Goal: Use online tool/utility

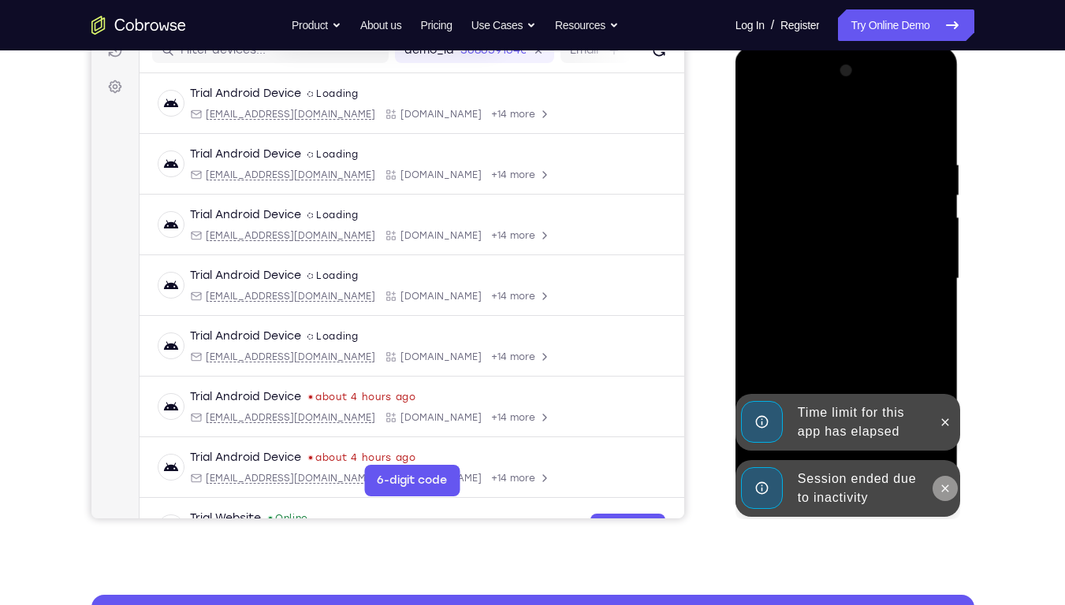
click at [948, 434] on icon at bounding box center [945, 488] width 13 height 13
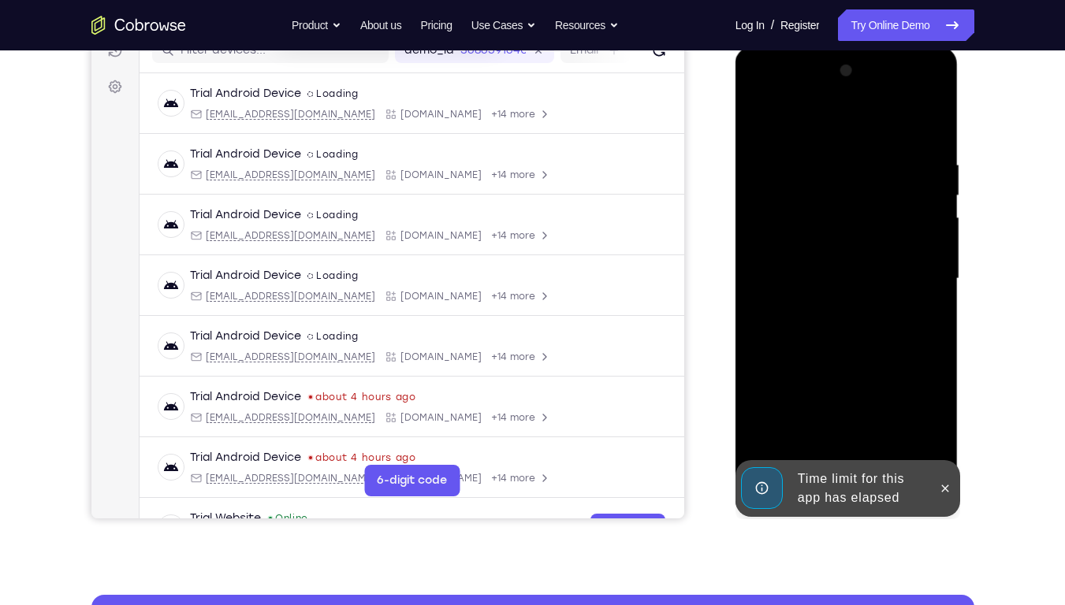
click at [941, 412] on div at bounding box center [846, 278] width 199 height 441
click at [940, 434] on icon at bounding box center [945, 488] width 13 height 13
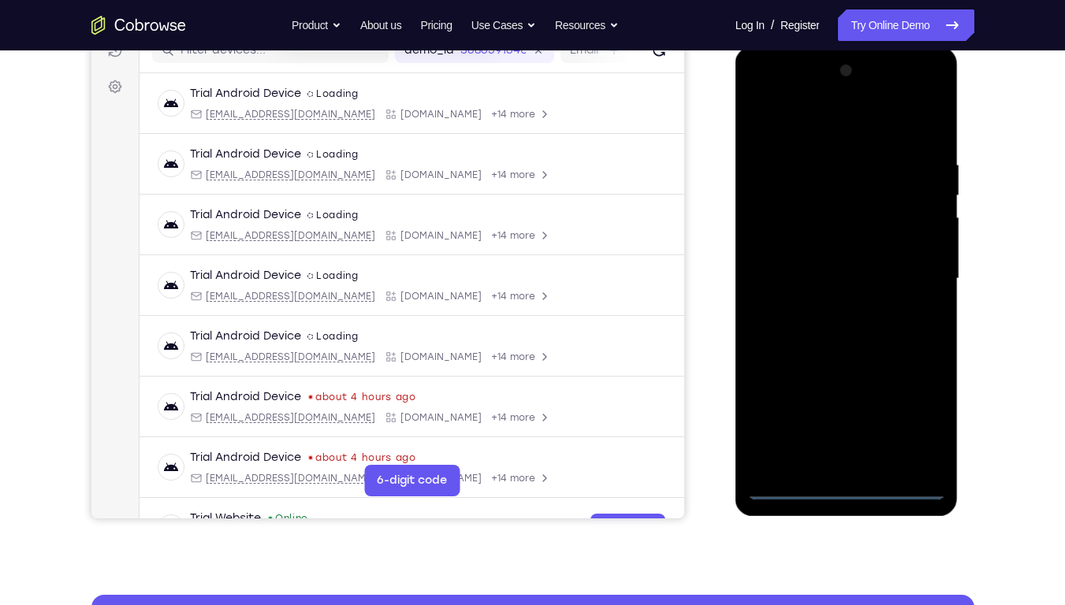
click at [843, 434] on div at bounding box center [846, 278] width 199 height 441
click at [907, 407] on div at bounding box center [846, 278] width 199 height 441
click at [821, 118] on div at bounding box center [846, 278] width 199 height 441
click at [905, 268] on div at bounding box center [846, 278] width 199 height 441
click at [824, 306] on div at bounding box center [846, 278] width 199 height 441
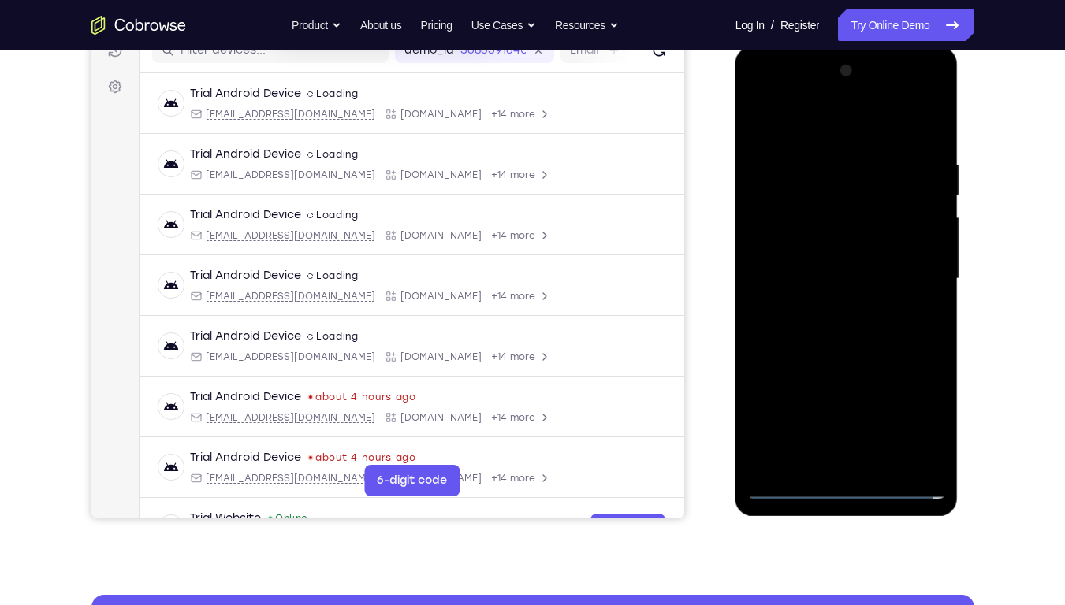
click at [828, 255] on div at bounding box center [846, 278] width 199 height 441
click at [823, 248] on div at bounding box center [846, 278] width 199 height 441
click at [841, 284] on div at bounding box center [846, 278] width 199 height 441
click at [855, 333] on div at bounding box center [846, 278] width 199 height 441
click at [821, 148] on div at bounding box center [846, 278] width 199 height 441
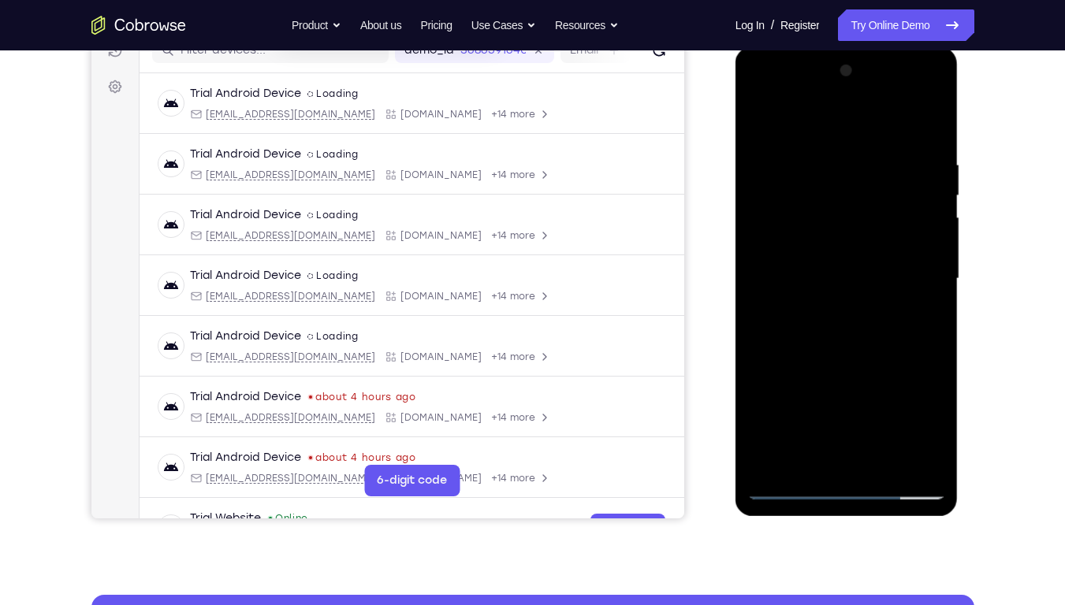
click at [935, 133] on div at bounding box center [846, 278] width 199 height 441
click at [823, 315] on div at bounding box center [846, 278] width 199 height 441
drag, startPoint x: 823, startPoint y: 315, endPoint x: 861, endPoint y: 452, distance: 142.3
click at [861, 434] on div at bounding box center [846, 278] width 199 height 441
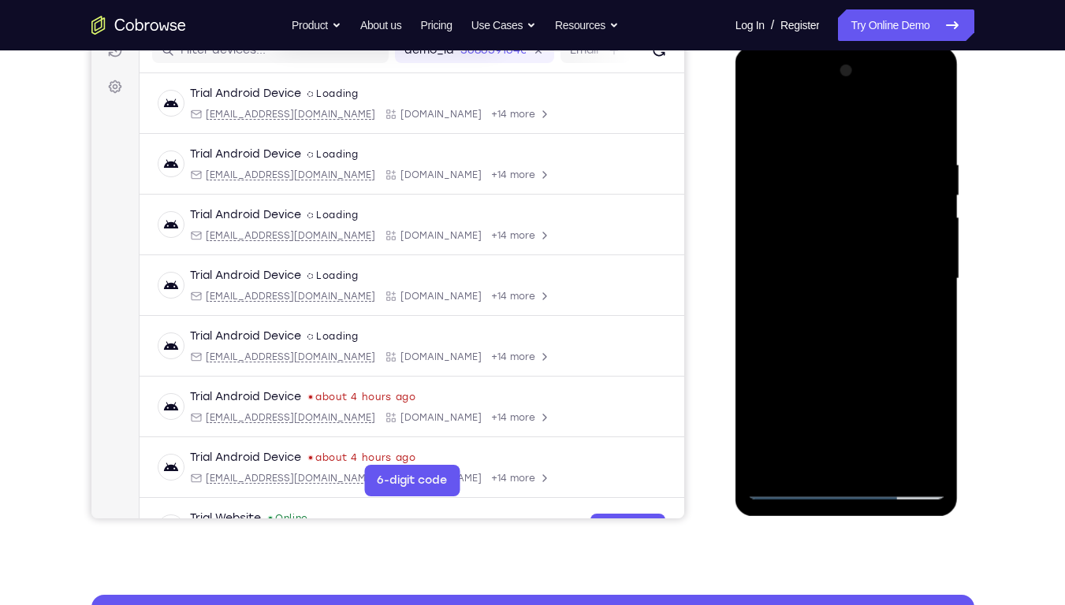
click at [824, 158] on div at bounding box center [846, 278] width 199 height 441
click at [921, 336] on div at bounding box center [846, 278] width 199 height 441
click at [925, 386] on div at bounding box center [846, 278] width 199 height 441
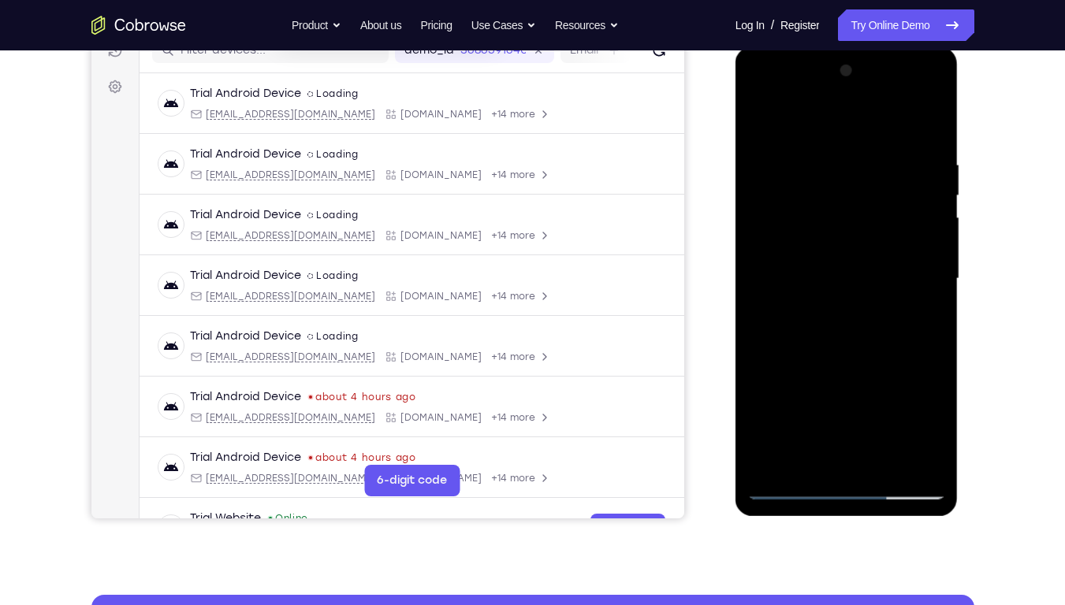
click at [925, 386] on div at bounding box center [846, 278] width 199 height 441
drag, startPoint x: 796, startPoint y: 374, endPoint x: 861, endPoint y: 345, distance: 70.9
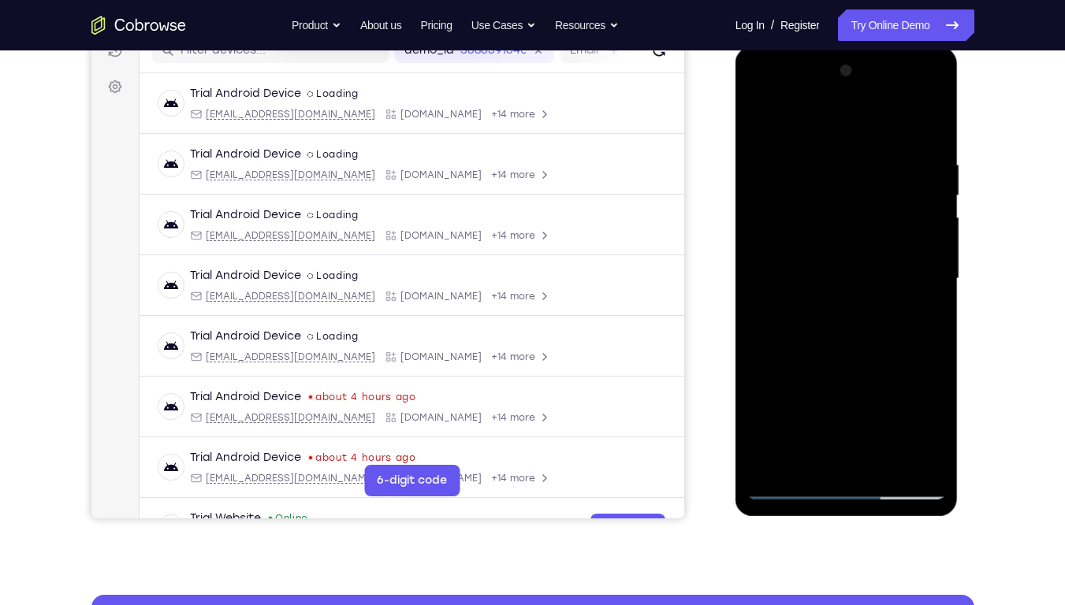
click at [861, 345] on div at bounding box center [846, 278] width 199 height 441
click at [907, 434] on div at bounding box center [846, 278] width 199 height 441
click at [931, 255] on div at bounding box center [846, 278] width 199 height 441
click at [926, 123] on div at bounding box center [846, 278] width 199 height 441
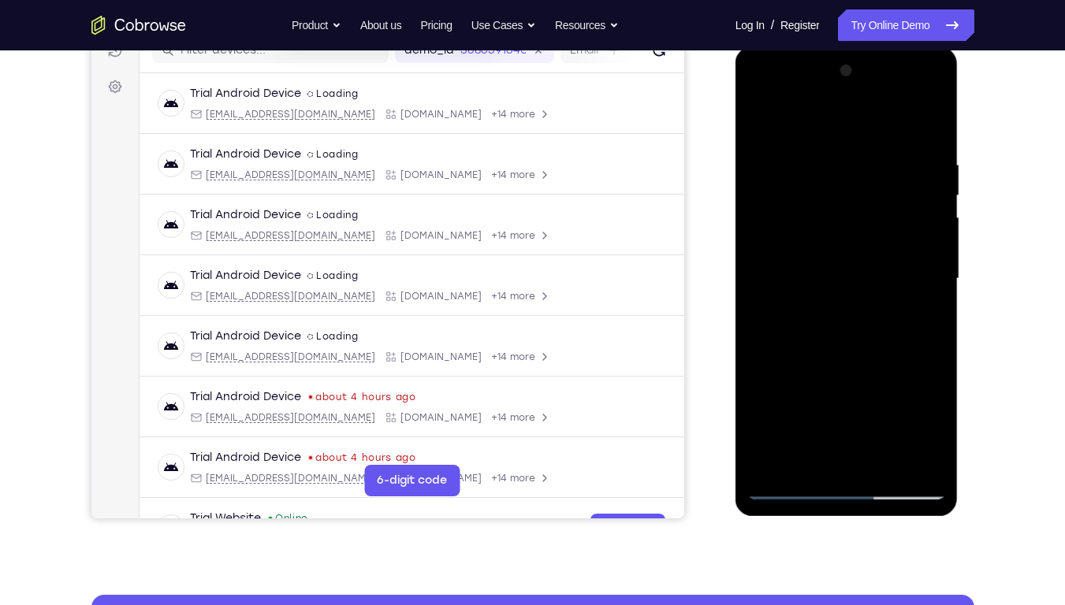
click at [883, 434] on div at bounding box center [846, 278] width 199 height 441
click at [819, 367] on div at bounding box center [846, 278] width 199 height 441
click at [827, 277] on div at bounding box center [846, 278] width 199 height 441
click at [921, 434] on div at bounding box center [846, 278] width 199 height 441
click at [765, 397] on div at bounding box center [846, 278] width 199 height 441
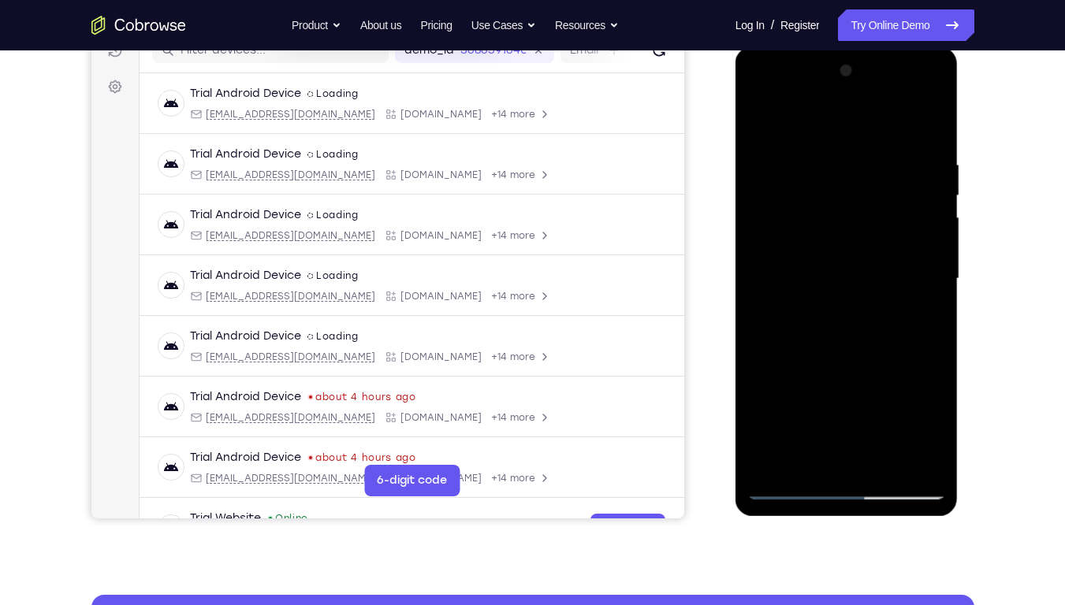
click at [811, 374] on div at bounding box center [846, 278] width 199 height 441
click at [918, 371] on div at bounding box center [846, 278] width 199 height 441
click at [807, 407] on div at bounding box center [846, 278] width 199 height 441
click at [851, 434] on div at bounding box center [846, 278] width 199 height 441
click at [798, 371] on div at bounding box center [846, 278] width 199 height 441
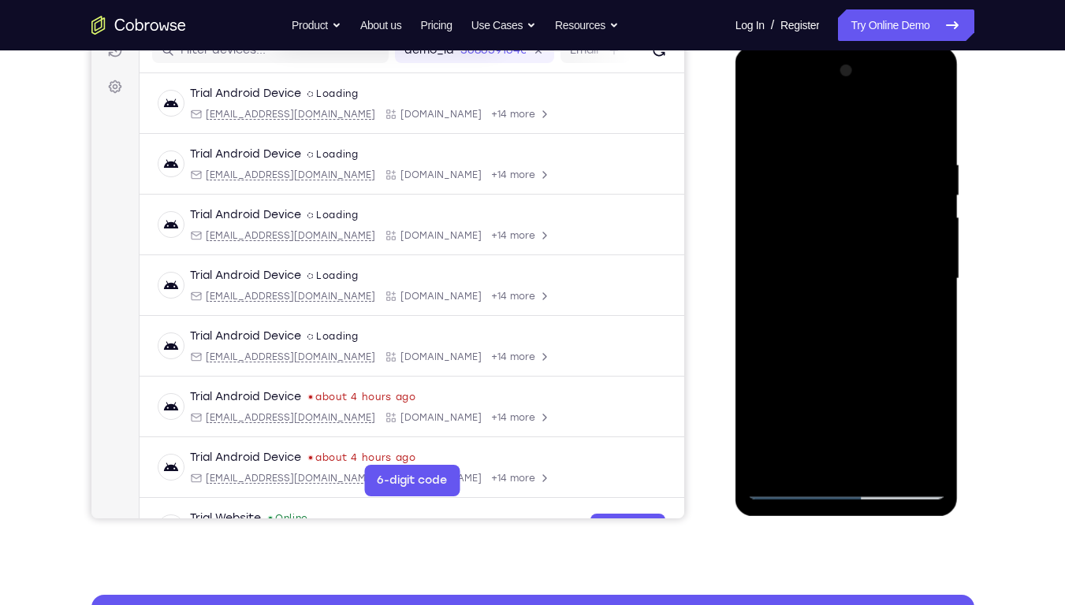
click at [787, 425] on div at bounding box center [846, 278] width 199 height 441
click at [766, 406] on div at bounding box center [846, 278] width 199 height 441
click at [855, 372] on div at bounding box center [846, 278] width 199 height 441
click at [836, 434] on div at bounding box center [846, 278] width 199 height 441
click at [855, 378] on div at bounding box center [846, 278] width 199 height 441
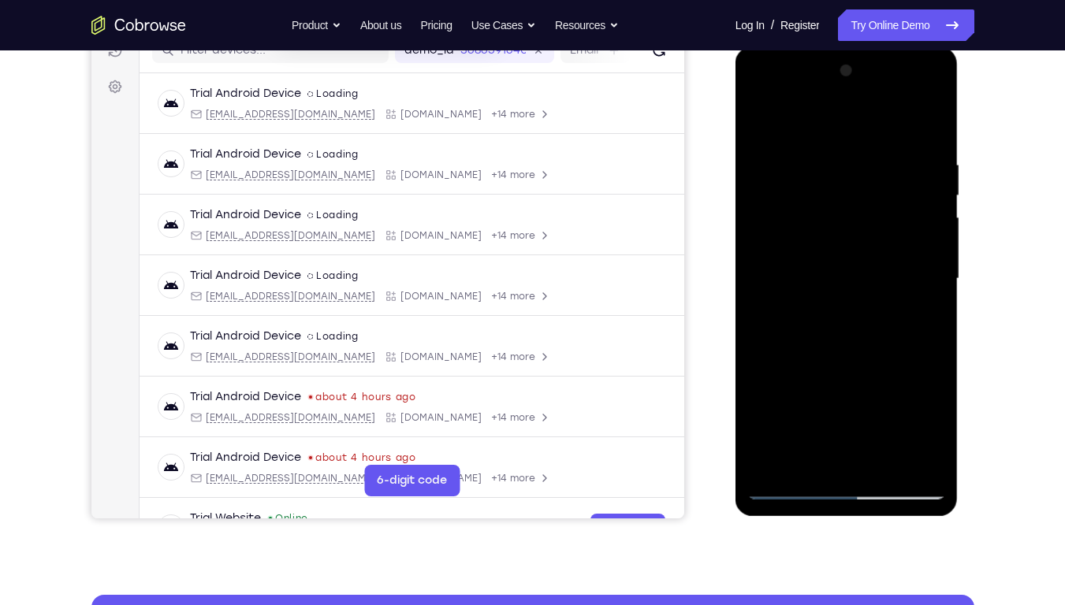
click at [761, 405] on div at bounding box center [846, 278] width 199 height 441
click at [856, 434] on div at bounding box center [846, 278] width 199 height 441
click at [769, 404] on div at bounding box center [846, 278] width 199 height 441
click at [818, 374] on div at bounding box center [846, 278] width 199 height 441
click at [788, 406] on div at bounding box center [846, 278] width 199 height 441
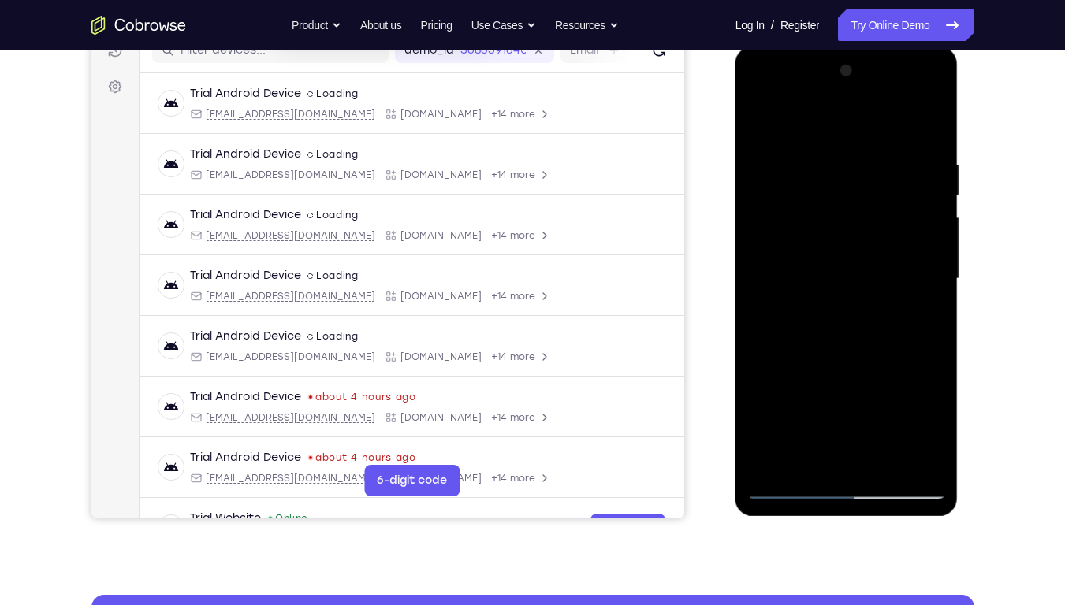
click at [920, 319] on div at bounding box center [846, 278] width 199 height 441
click at [760, 126] on div at bounding box center [846, 278] width 199 height 441
click at [766, 123] on div at bounding box center [846, 278] width 199 height 441
click at [869, 152] on div at bounding box center [846, 278] width 199 height 441
click at [930, 121] on div at bounding box center [846, 278] width 199 height 441
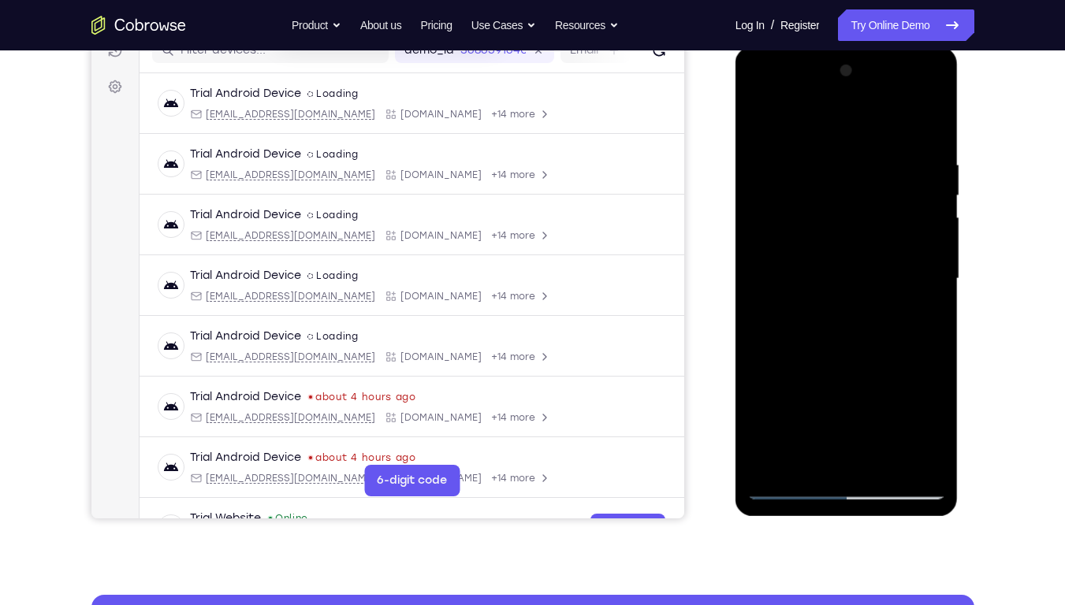
click at [767, 434] on div at bounding box center [846, 278] width 199 height 441
click at [933, 121] on div at bounding box center [846, 278] width 199 height 441
click at [764, 119] on div at bounding box center [846, 278] width 199 height 441
click at [780, 434] on div at bounding box center [846, 278] width 199 height 441
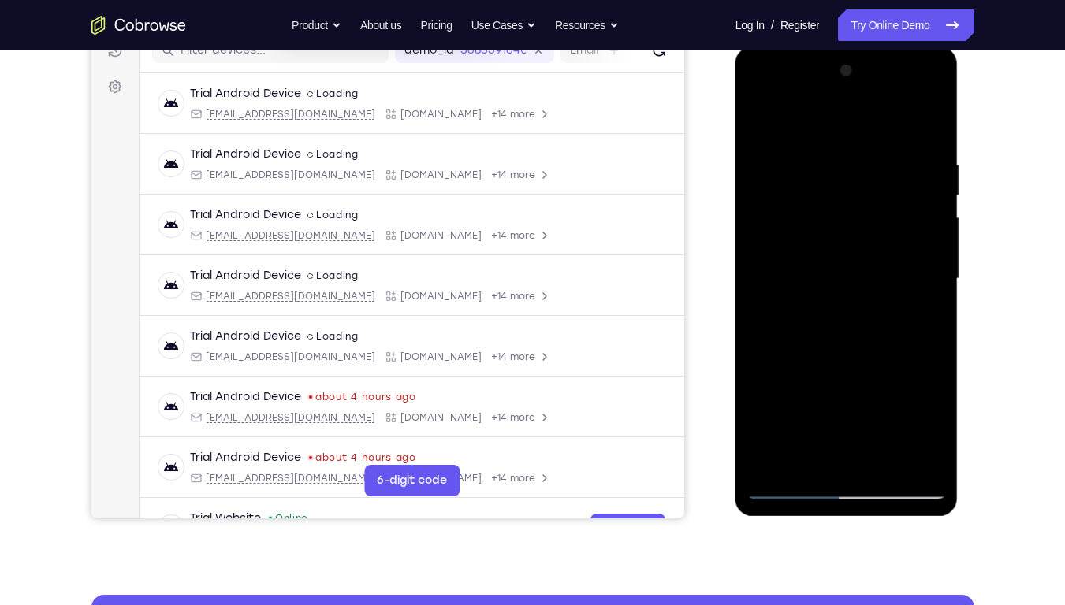
drag, startPoint x: 902, startPoint y: 288, endPoint x: 886, endPoint y: 155, distance: 133.4
click at [886, 155] on div at bounding box center [846, 278] width 199 height 441
drag, startPoint x: 888, startPoint y: 272, endPoint x: 855, endPoint y: 28, distance: 246.6
click at [855, 47] on html "Online web based iOS Simulators and Android Emulators. Run iPhone, iPad, Mobile…" at bounding box center [848, 283] width 225 height 473
drag, startPoint x: 888, startPoint y: 307, endPoint x: 916, endPoint y: 421, distance: 117.6
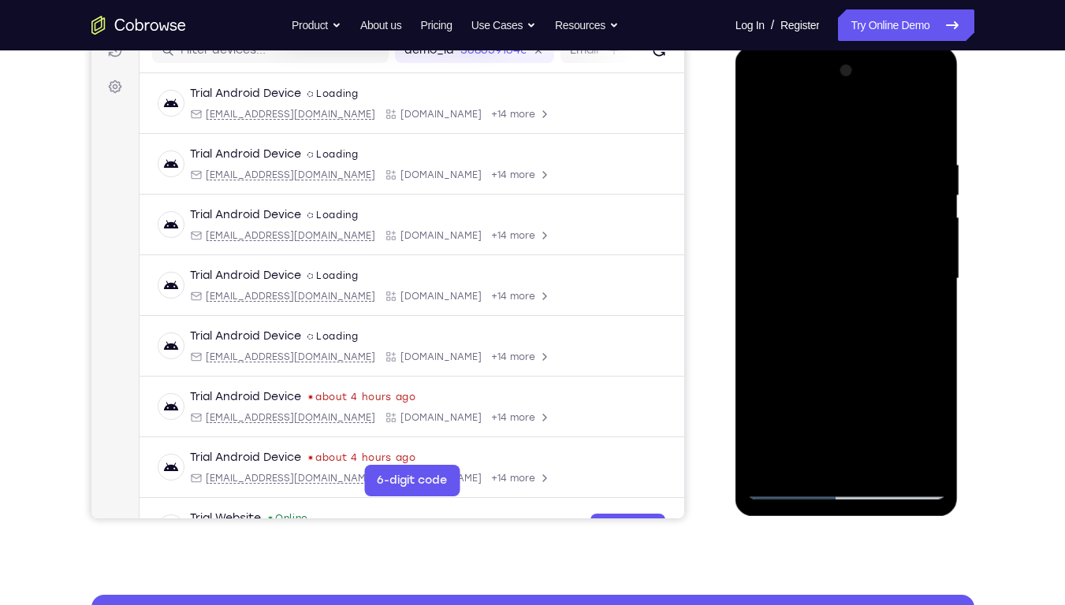
click at [916, 421] on div at bounding box center [846, 278] width 199 height 441
drag, startPoint x: 875, startPoint y: 307, endPoint x: 872, endPoint y: 416, distance: 108.8
click at [872, 416] on div at bounding box center [846, 278] width 199 height 441
drag, startPoint x: 866, startPoint y: 330, endPoint x: 871, endPoint y: 408, distance: 78.2
click at [871, 408] on div at bounding box center [846, 278] width 199 height 441
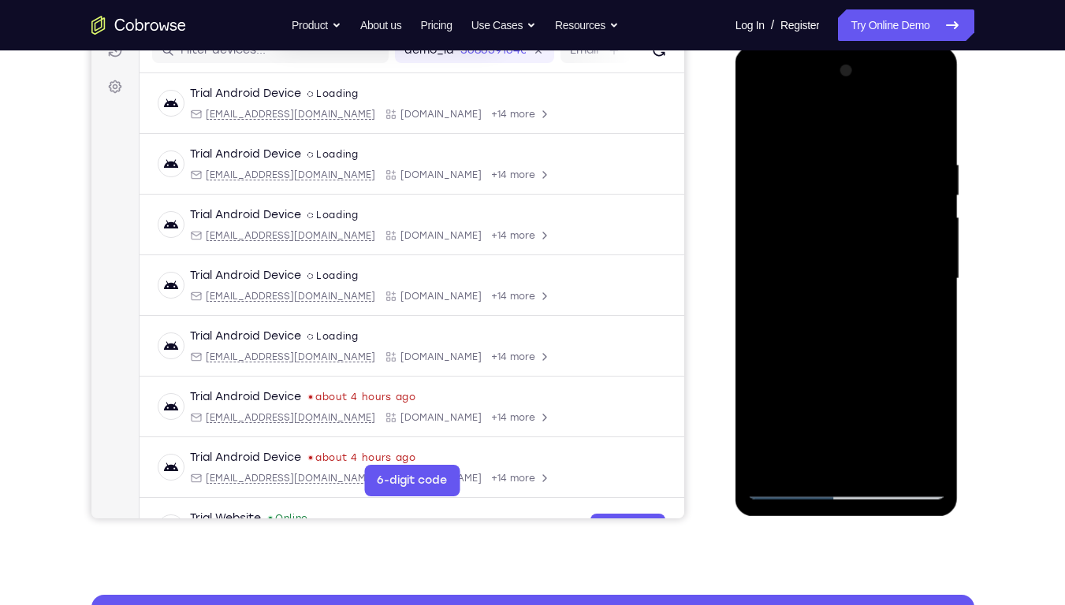
drag, startPoint x: 872, startPoint y: 304, endPoint x: 872, endPoint y: 383, distance: 79.6
click at [872, 383] on div at bounding box center [846, 278] width 199 height 441
click at [920, 434] on div at bounding box center [846, 278] width 199 height 441
click at [911, 88] on div at bounding box center [846, 278] width 199 height 441
click at [757, 91] on div at bounding box center [846, 278] width 199 height 441
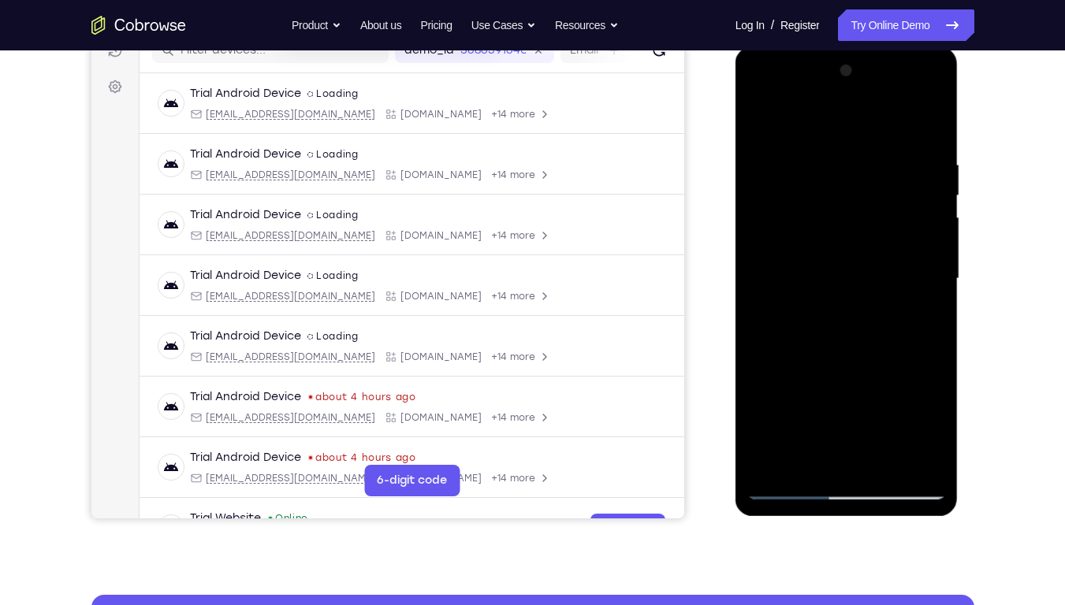
click at [821, 225] on div at bounding box center [846, 278] width 199 height 441
click at [830, 274] on div at bounding box center [846, 278] width 199 height 441
click at [830, 271] on div at bounding box center [846, 278] width 199 height 441
click at [925, 268] on div at bounding box center [846, 278] width 199 height 441
click at [923, 268] on div at bounding box center [846, 278] width 199 height 441
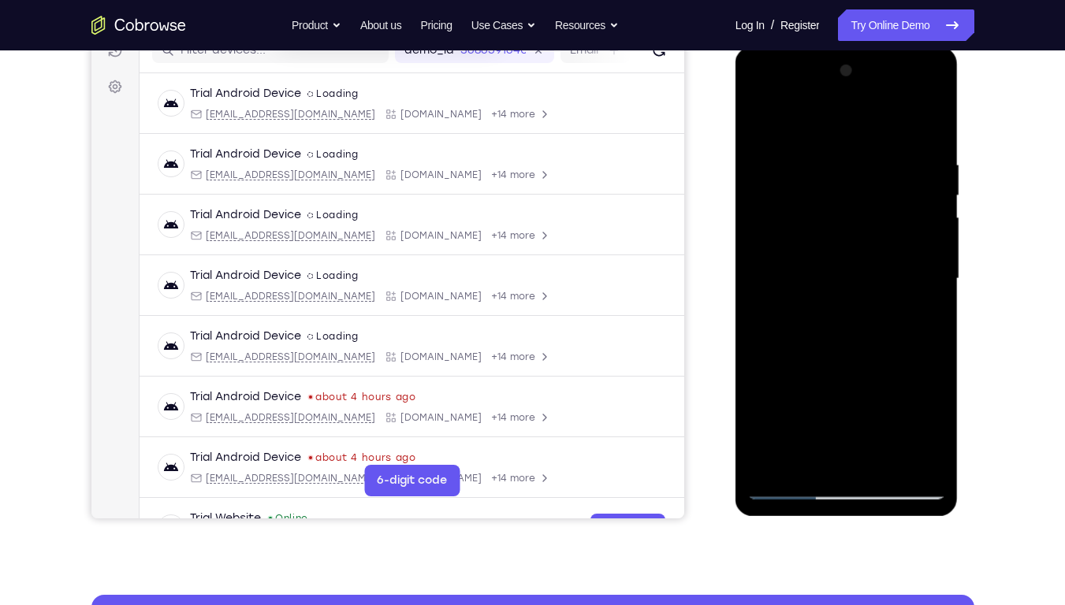
click at [862, 297] on div at bounding box center [846, 278] width 199 height 441
click at [870, 363] on div at bounding box center [846, 278] width 199 height 441
click at [844, 238] on div at bounding box center [846, 278] width 199 height 441
drag, startPoint x: 877, startPoint y: 448, endPoint x: 870, endPoint y: 352, distance: 95.7
click at [870, 352] on div at bounding box center [846, 278] width 199 height 441
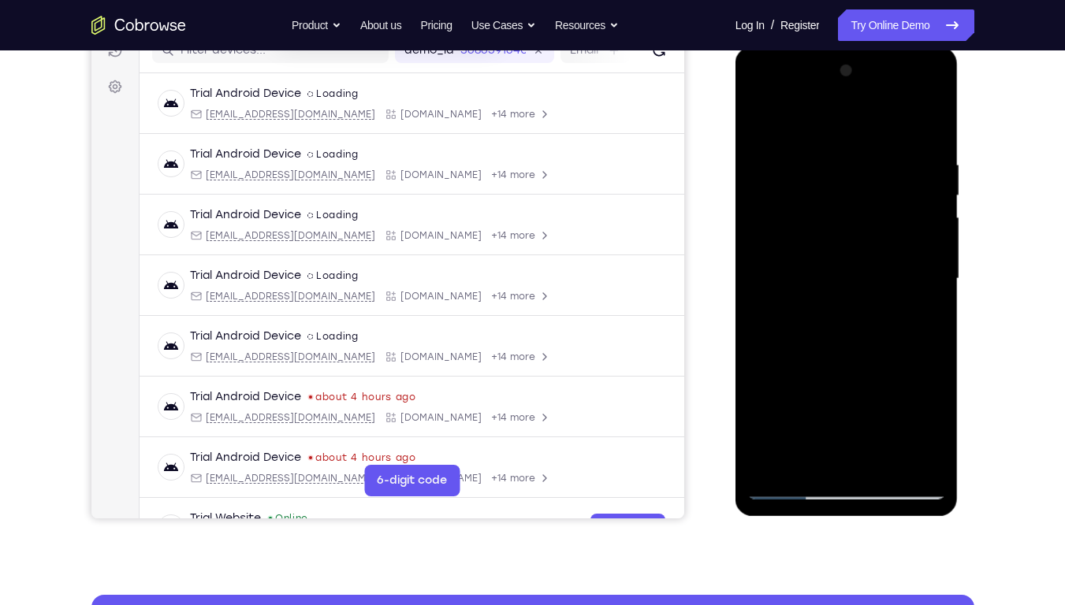
click at [866, 434] on div at bounding box center [846, 278] width 199 height 441
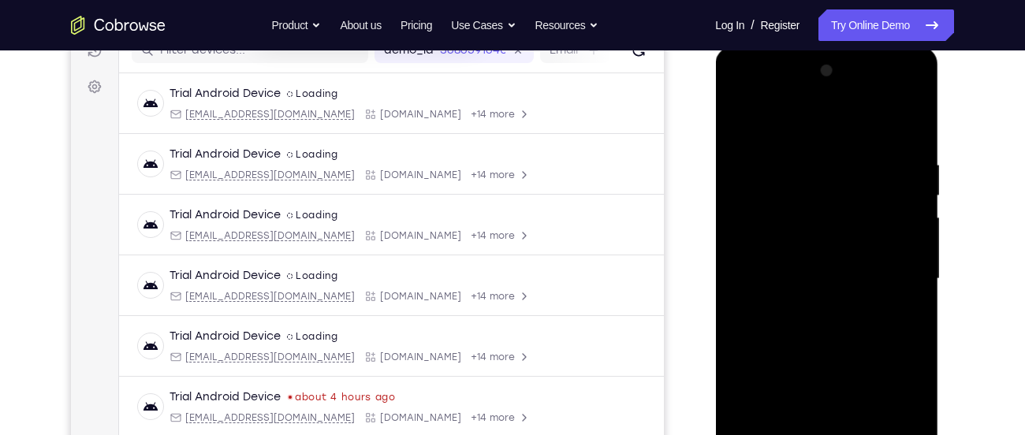
click at [774, 241] on div at bounding box center [826, 278] width 199 height 441
click at [810, 325] on div at bounding box center [826, 278] width 199 height 441
drag, startPoint x: 1678, startPoint y: 213, endPoint x: 918, endPoint y: 84, distance: 771.7
click at [874, 133] on div at bounding box center [826, 278] width 199 height 441
click at [741, 119] on div at bounding box center [826, 278] width 199 height 441
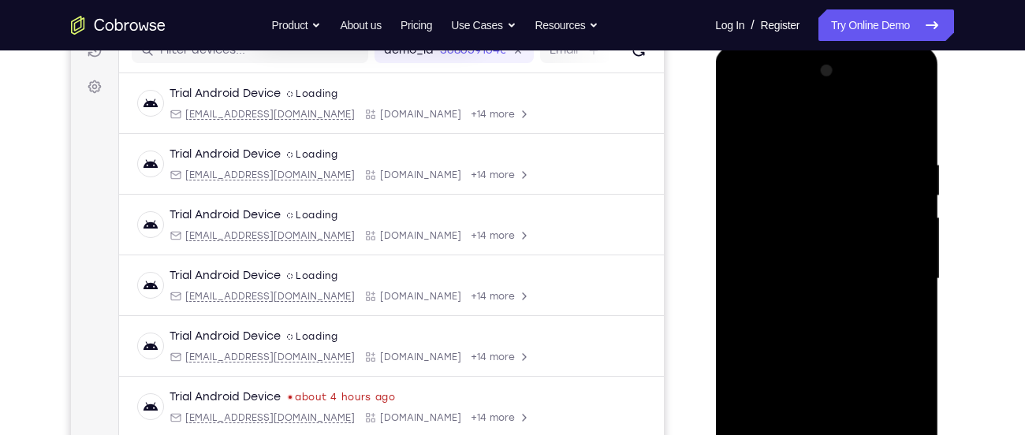
drag, startPoint x: 901, startPoint y: 317, endPoint x: 885, endPoint y: 167, distance: 150.7
click at [885, 167] on div at bounding box center [826, 278] width 199 height 441
click at [810, 177] on div at bounding box center [826, 278] width 199 height 441
click at [728, 121] on div at bounding box center [826, 278] width 199 height 441
click at [803, 181] on div at bounding box center [826, 278] width 199 height 441
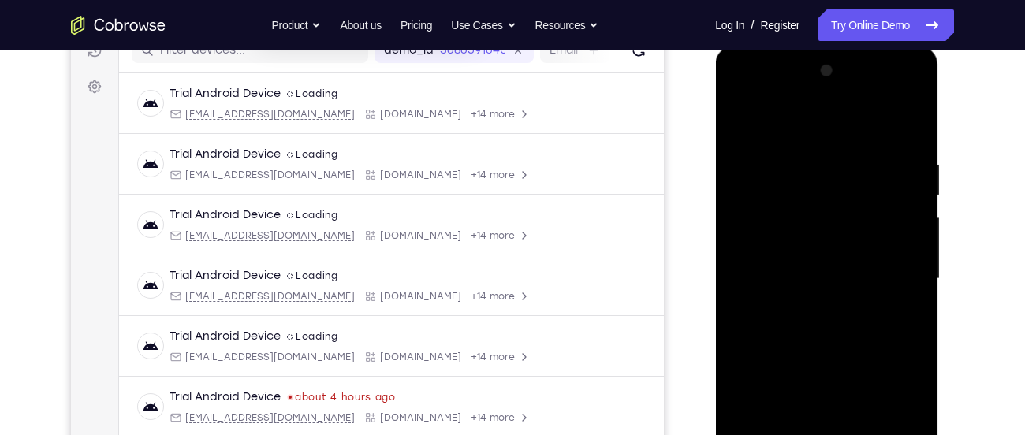
click at [770, 180] on div at bounding box center [826, 278] width 199 height 441
click at [732, 114] on div at bounding box center [826, 278] width 199 height 441
click at [733, 115] on div at bounding box center [826, 278] width 199 height 441
click at [736, 121] on div at bounding box center [826, 278] width 199 height 441
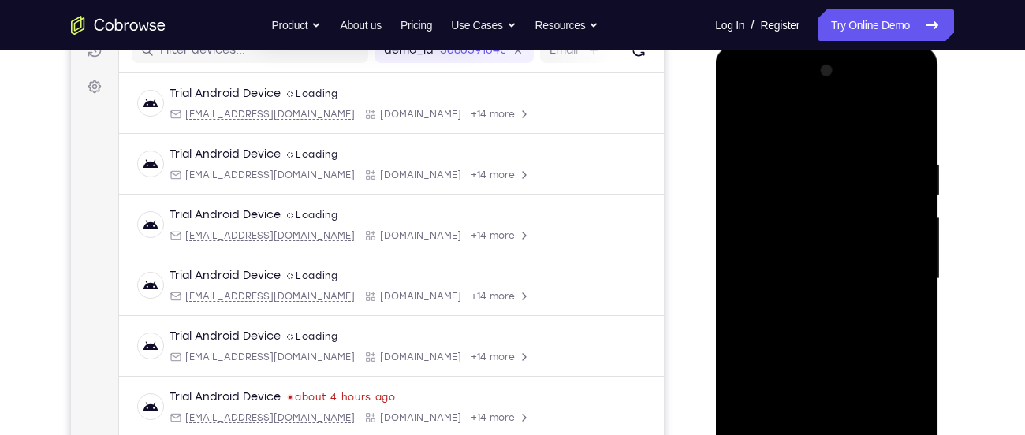
click at [893, 316] on div at bounding box center [826, 278] width 199 height 441
click at [880, 292] on div at bounding box center [826, 278] width 199 height 441
click at [739, 119] on div at bounding box center [826, 278] width 199 height 441
drag, startPoint x: 864, startPoint y: 265, endPoint x: 833, endPoint y: 146, distance: 123.2
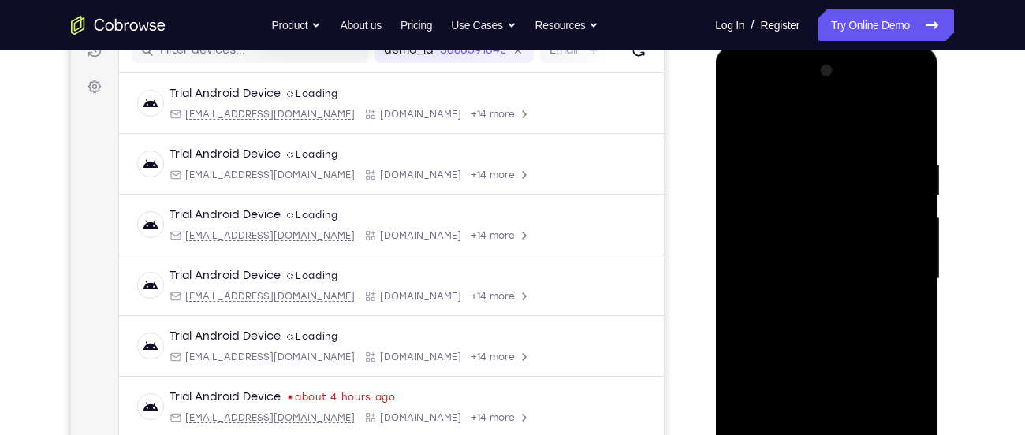
click at [833, 146] on div at bounding box center [826, 278] width 199 height 441
drag, startPoint x: 840, startPoint y: 228, endPoint x: 827, endPoint y: 114, distance: 114.3
click at [827, 114] on div at bounding box center [826, 278] width 199 height 441
drag, startPoint x: 859, startPoint y: 233, endPoint x: 860, endPoint y: 125, distance: 108.8
click at [860, 125] on div at bounding box center [826, 278] width 199 height 441
